Goal: Information Seeking & Learning: Learn about a topic

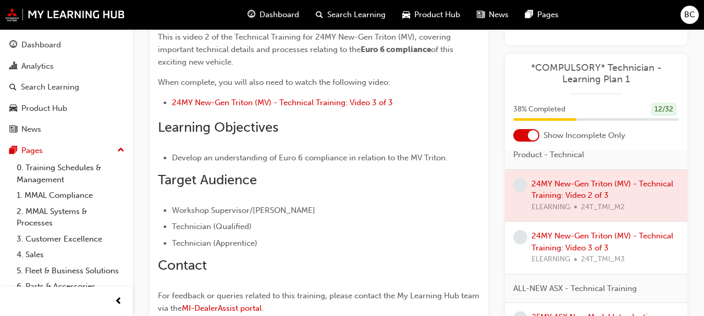
scroll to position [211, 0]
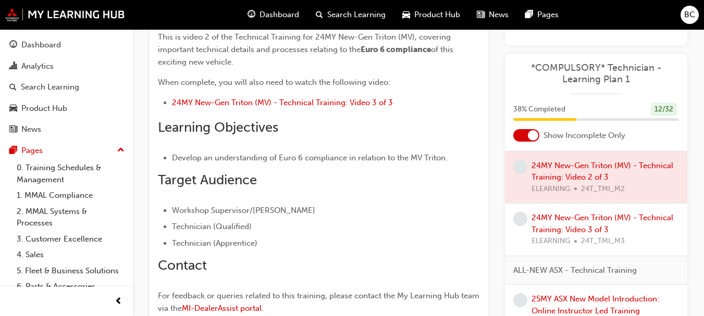
click at [701, 164] on div "24MY New-Gen Triton (MV) - Technical Training: Video 2 of 3 eLearning Stream: T…" at bounding box center [418, 140] width 571 height 503
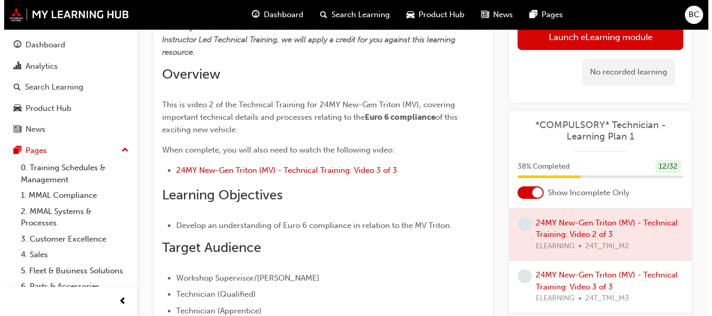
scroll to position [0, 0]
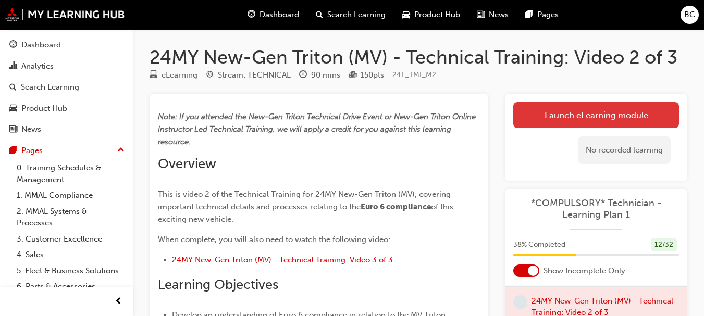
click at [628, 114] on link "Launch eLearning module" at bounding box center [596, 115] width 166 height 26
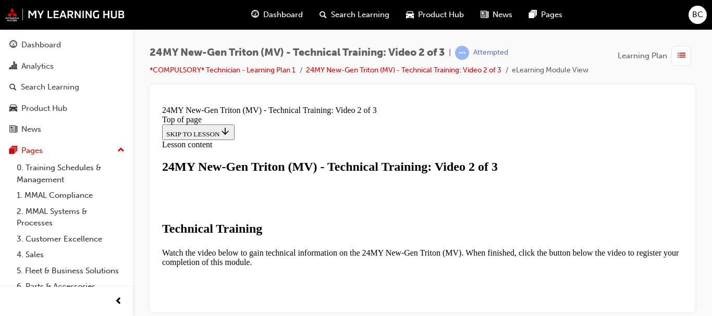
scroll to position [215, 0]
drag, startPoint x: 682, startPoint y: 124, endPoint x: 849, endPoint y: 292, distance: 236.9
drag, startPoint x: 681, startPoint y: 205, endPoint x: 847, endPoint y: 295, distance: 188.8
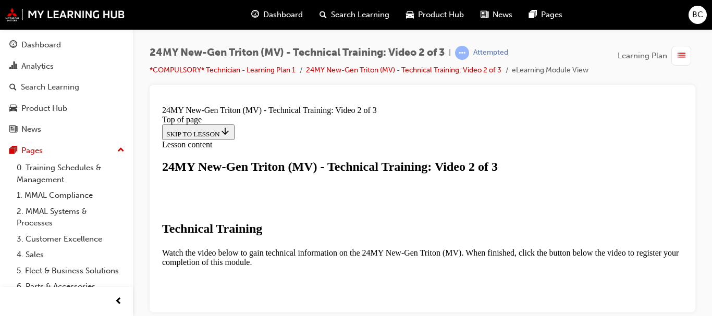
scroll to position [266, 0]
drag, startPoint x: 683, startPoint y: 200, endPoint x: 844, endPoint y: 315, distance: 198.2
